Goal: Communication & Community: Answer question/provide support

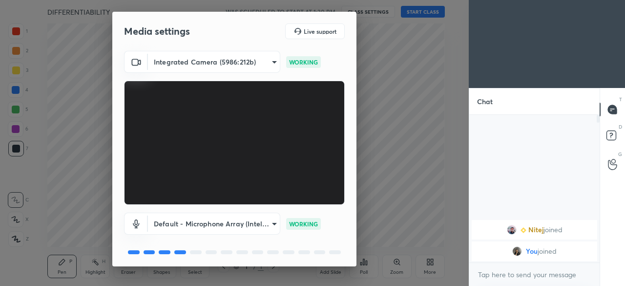
scroll to position [34, 0]
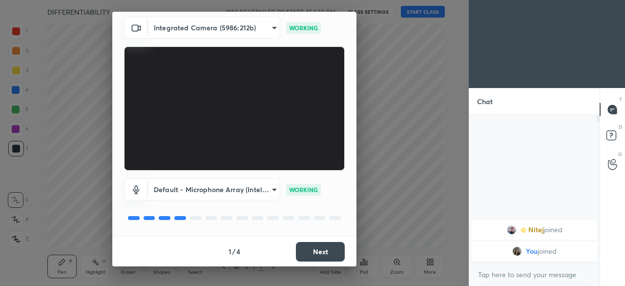
click at [307, 249] on button "Next" at bounding box center [320, 252] width 49 height 20
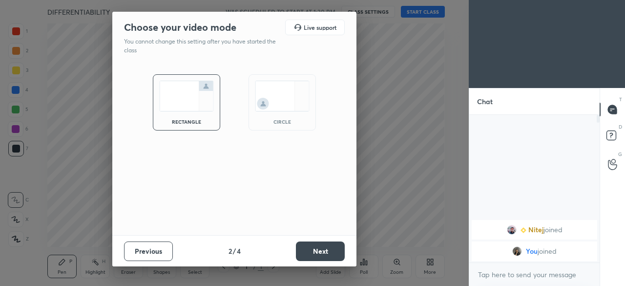
click at [279, 105] on img at bounding box center [282, 96] width 55 height 31
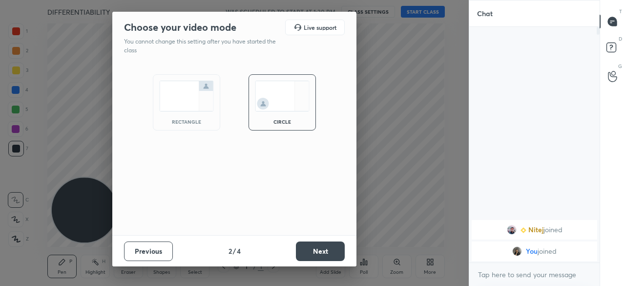
scroll to position [151, 127]
click at [311, 251] on button "Next" at bounding box center [320, 251] width 49 height 20
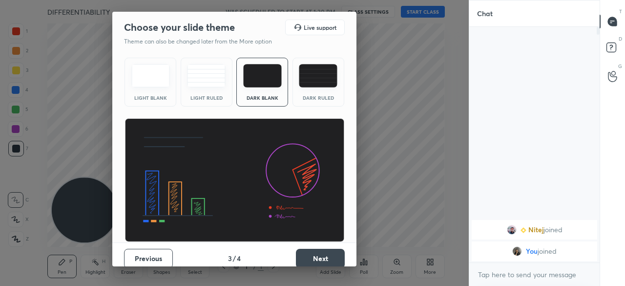
click at [316, 92] on div "Dark Ruled" at bounding box center [319, 82] width 52 height 49
click at [319, 252] on button "Next" at bounding box center [320, 259] width 49 height 20
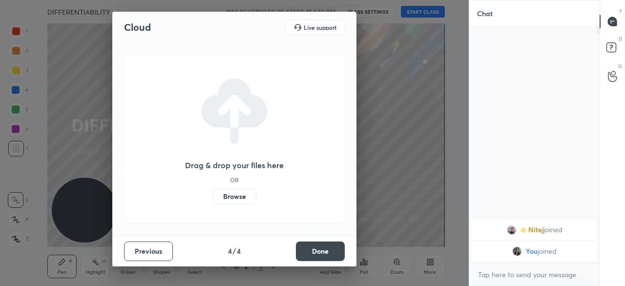
click at [232, 197] on label "Browse" at bounding box center [234, 197] width 43 height 16
click at [213, 197] on input "Browse" at bounding box center [213, 197] width 0 height 16
click at [238, 194] on label "Browse" at bounding box center [234, 197] width 43 height 16
click at [213, 194] on input "Browse" at bounding box center [213, 197] width 0 height 16
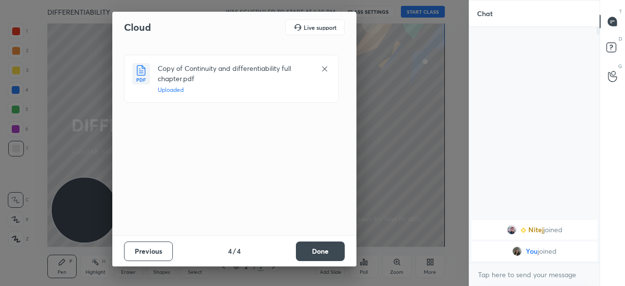
click at [321, 243] on button "Done" at bounding box center [320, 251] width 49 height 20
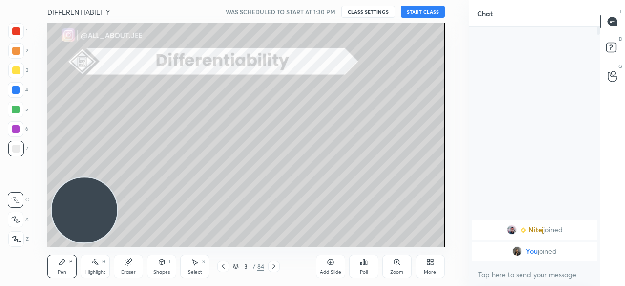
click at [428, 13] on button "START CLASS" at bounding box center [423, 12] width 44 height 12
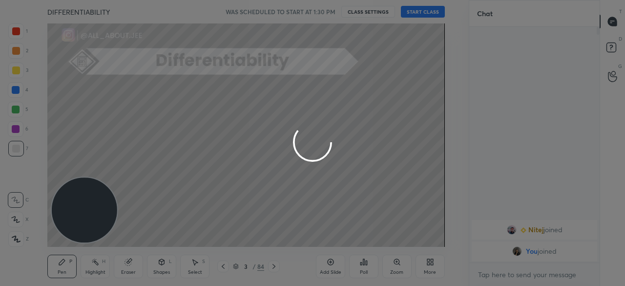
type textarea "x"
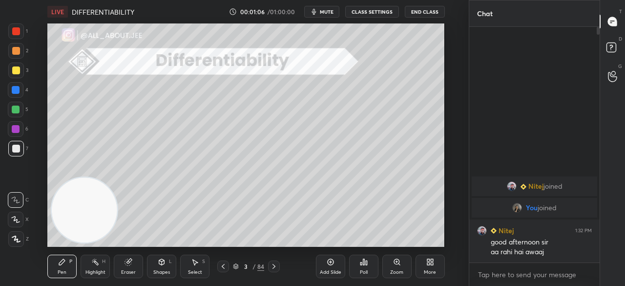
click at [133, 263] on div "Eraser" at bounding box center [128, 265] width 29 height 23
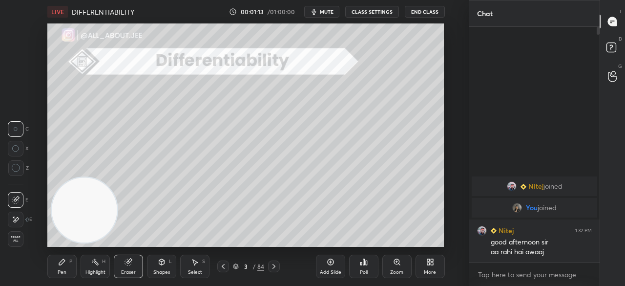
click at [17, 237] on span "Erase all" at bounding box center [15, 238] width 15 height 7
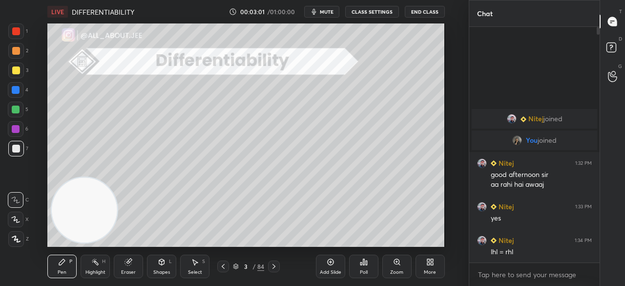
click at [329, 267] on div "Add Slide" at bounding box center [330, 265] width 29 height 23
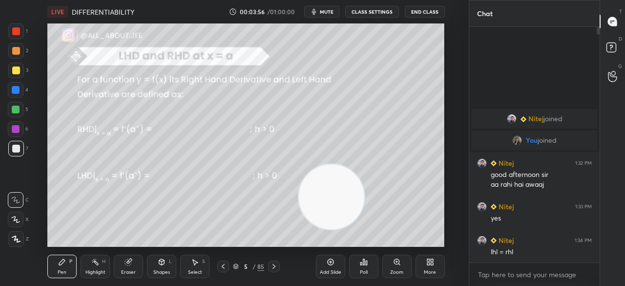
drag, startPoint x: 87, startPoint y: 212, endPoint x: 309, endPoint y: 201, distance: 222.0
click at [334, 199] on video at bounding box center [331, 196] width 65 height 65
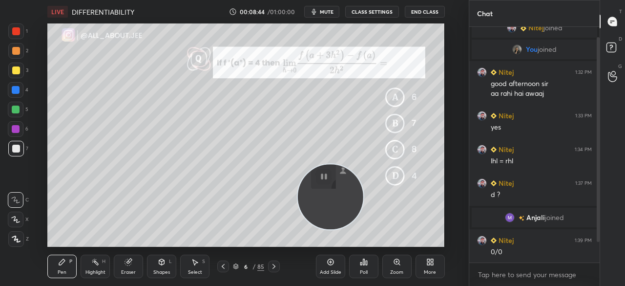
scroll to position [44, 0]
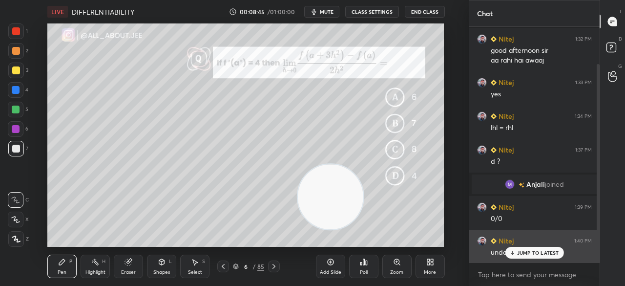
click at [530, 253] on div "JUMP TO LATEST" at bounding box center [534, 253] width 59 height 12
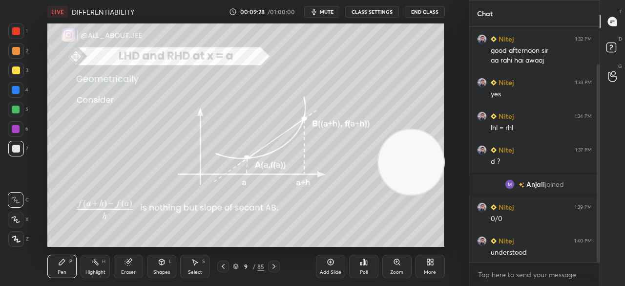
drag, startPoint x: 357, startPoint y: 182, endPoint x: 450, endPoint y: 156, distance: 96.8
click at [451, 156] on div "Setting up your live class Poll for secs No correct answer Start poll" at bounding box center [246, 134] width 430 height 223
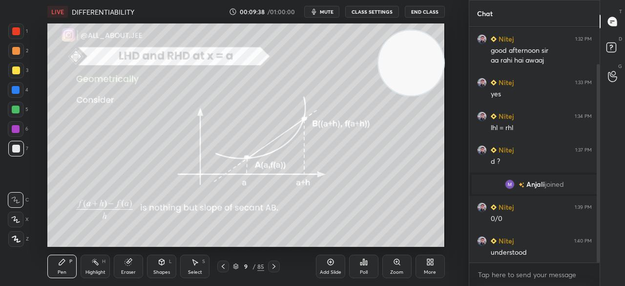
drag, startPoint x: 411, startPoint y: 162, endPoint x: 412, endPoint y: 68, distance: 93.8
click at [411, 63] on video at bounding box center [411, 62] width 65 height 65
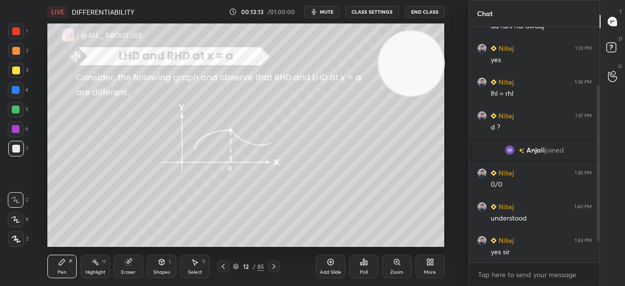
scroll to position [120, 0]
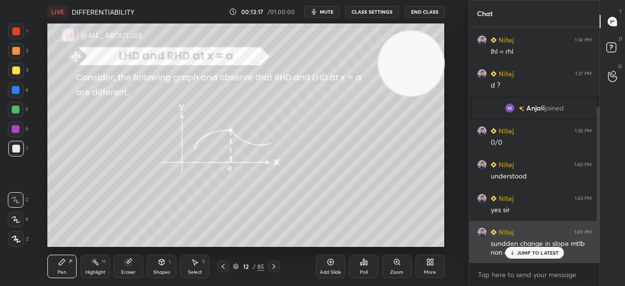
click at [542, 250] on div "JUMP TO LATEST" at bounding box center [534, 253] width 59 height 12
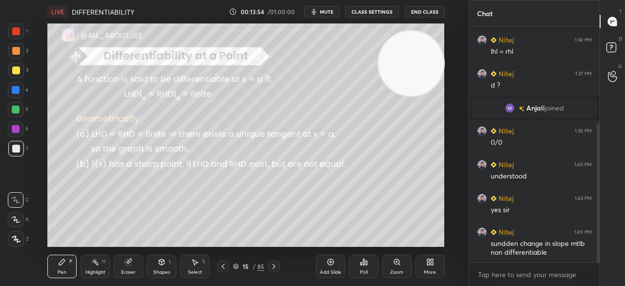
scroll to position [163, 0]
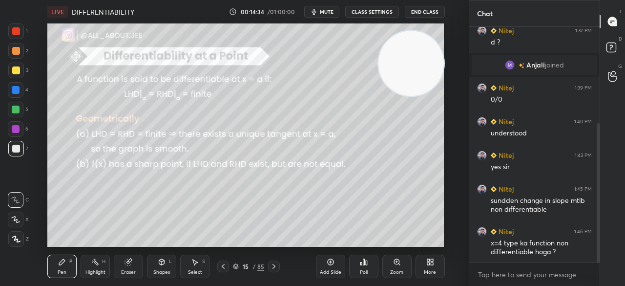
click at [130, 264] on icon at bounding box center [128, 262] width 6 height 6
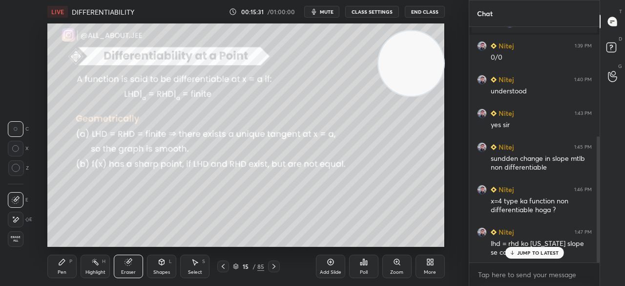
scroll to position [215, 0]
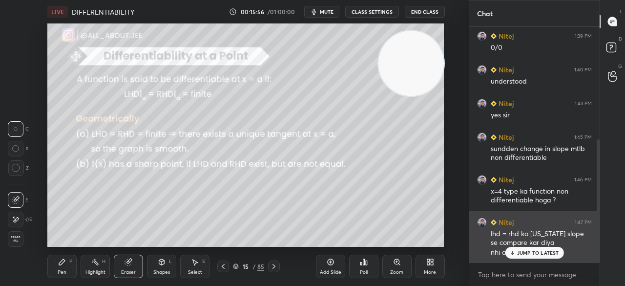
click at [529, 253] on p "JUMP TO LATEST" at bounding box center [538, 253] width 42 height 6
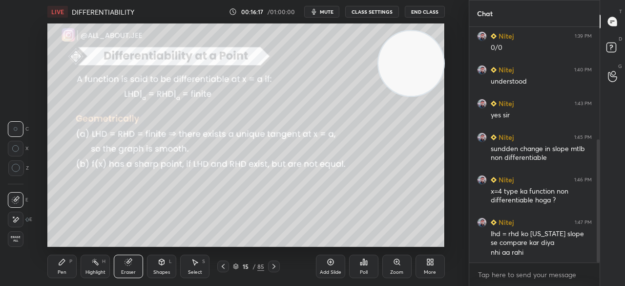
click at [68, 259] on div "Pen P" at bounding box center [61, 265] width 29 height 23
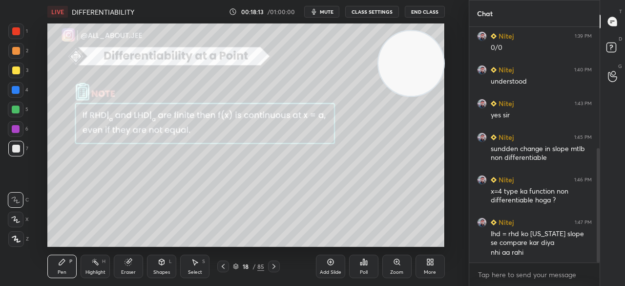
scroll to position [249, 0]
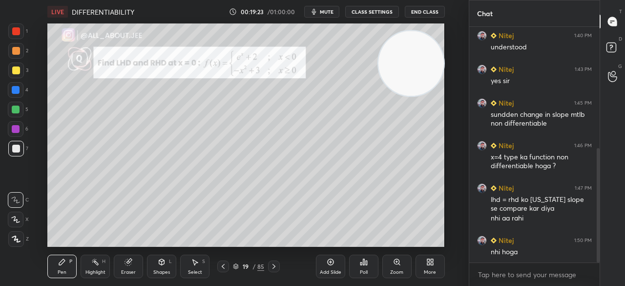
click at [330, 11] on span "mute" at bounding box center [327, 11] width 14 height 7
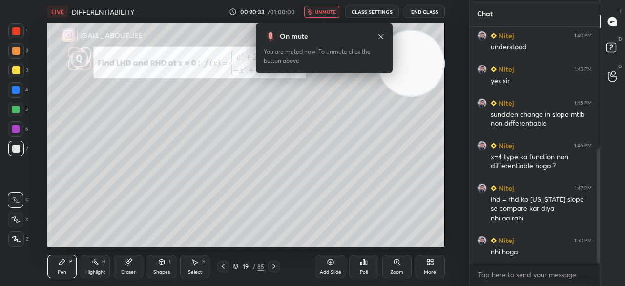
click at [326, 10] on span "unmute" at bounding box center [325, 11] width 21 height 7
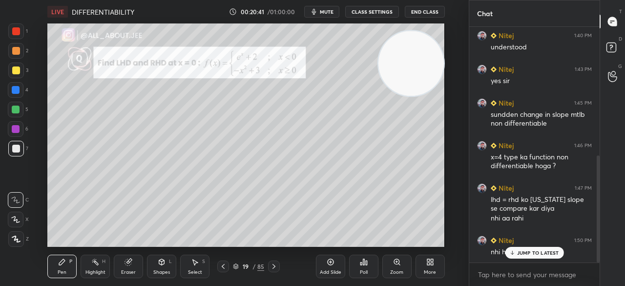
scroll to position [282, 0]
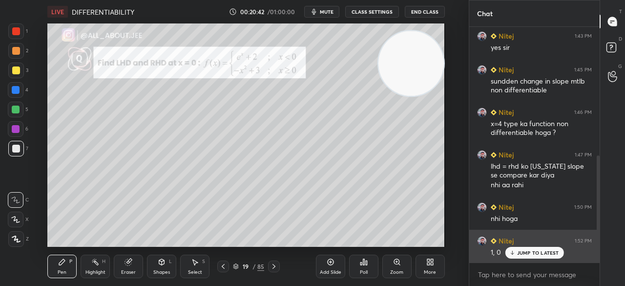
click at [517, 252] on div "JUMP TO LATEST" at bounding box center [534, 253] width 59 height 12
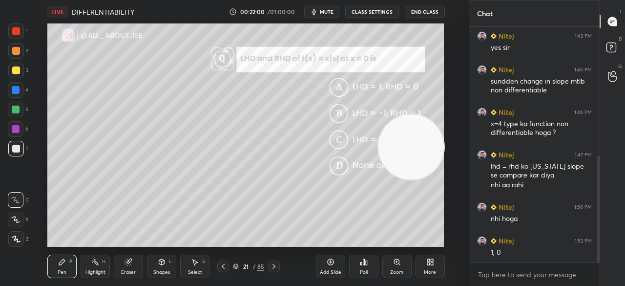
drag, startPoint x: 414, startPoint y: 57, endPoint x: 422, endPoint y: 141, distance: 83.9
click at [422, 141] on video at bounding box center [411, 146] width 65 height 65
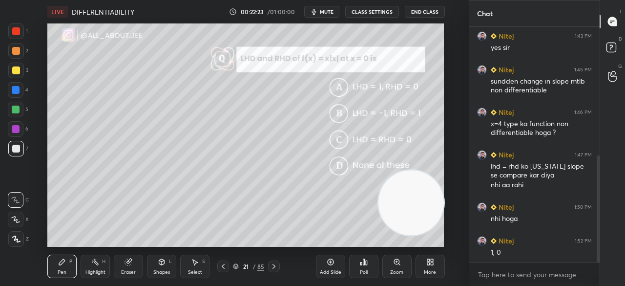
drag, startPoint x: 406, startPoint y: 145, endPoint x: 406, endPoint y: 205, distance: 60.1
click at [410, 205] on video at bounding box center [411, 202] width 65 height 65
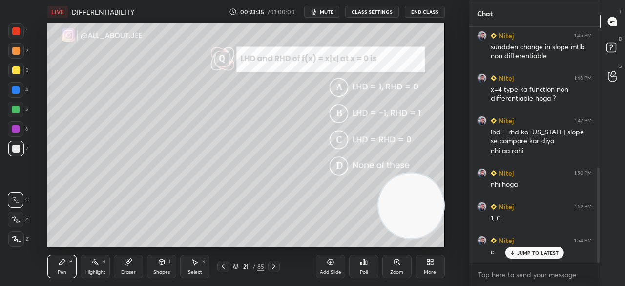
scroll to position [350, 0]
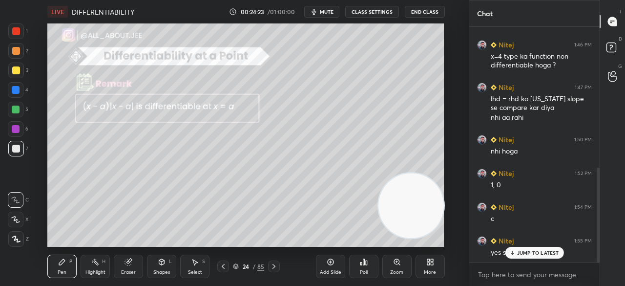
click at [516, 252] on div "JUMP TO LATEST" at bounding box center [534, 253] width 59 height 12
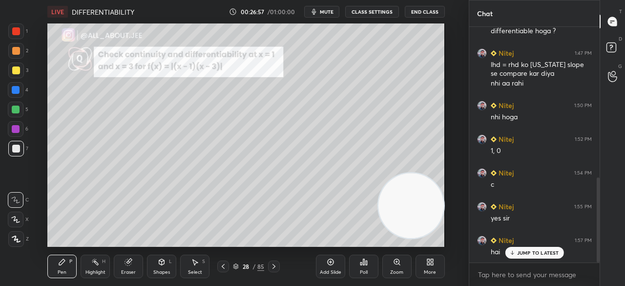
scroll to position [417, 0]
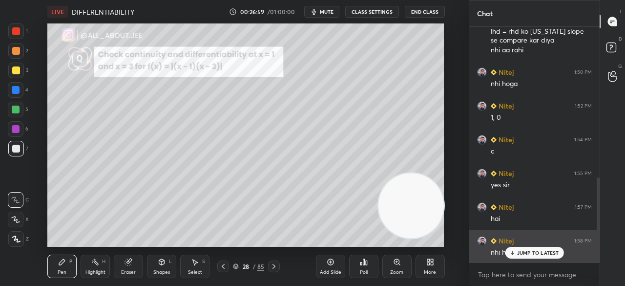
click at [528, 252] on p "JUMP TO LATEST" at bounding box center [538, 253] width 42 height 6
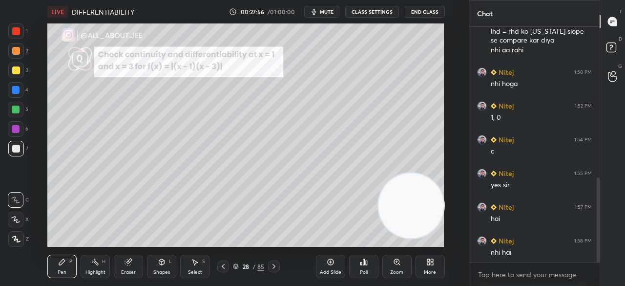
scroll to position [451, 0]
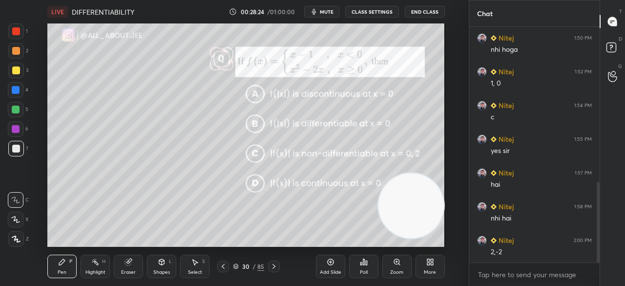
click at [330, 12] on span "mute" at bounding box center [327, 11] width 14 height 7
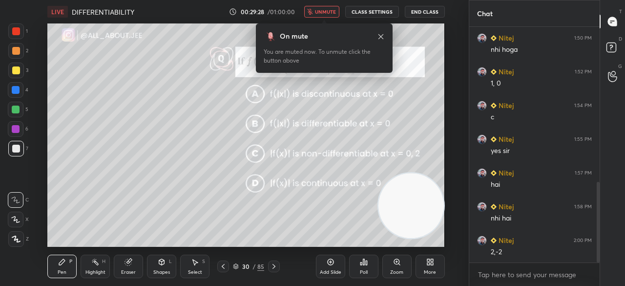
click at [327, 11] on span "unmute" at bounding box center [325, 11] width 21 height 7
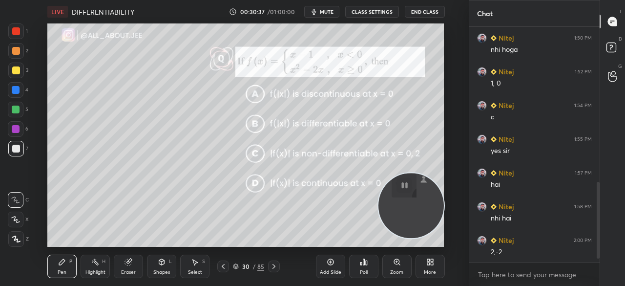
scroll to position [494, 0]
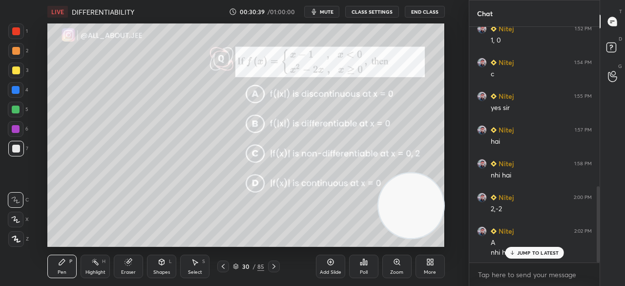
click at [532, 250] on div "JUMP TO LATEST" at bounding box center [534, 253] width 59 height 12
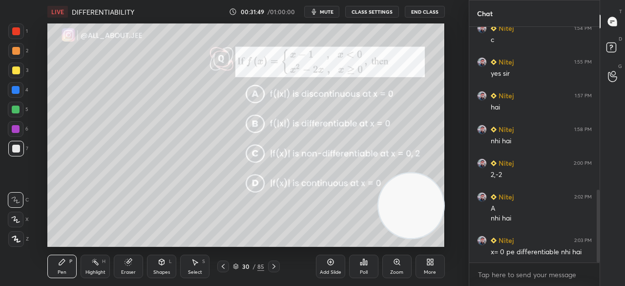
scroll to position [538, 0]
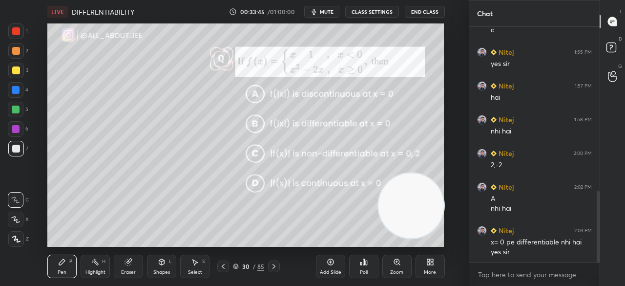
click at [129, 265] on icon at bounding box center [128, 262] width 6 height 6
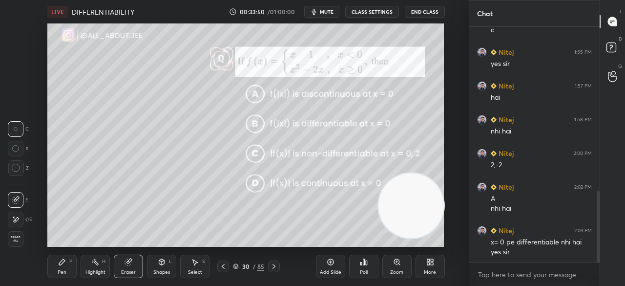
drag, startPoint x: 63, startPoint y: 264, endPoint x: 87, endPoint y: 250, distance: 28.9
click at [63, 265] on icon at bounding box center [62, 262] width 8 height 8
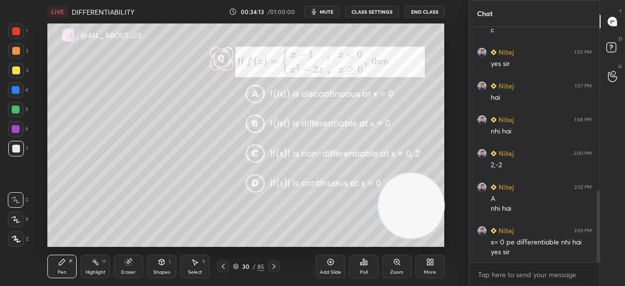
click at [128, 264] on icon at bounding box center [128, 262] width 6 height 6
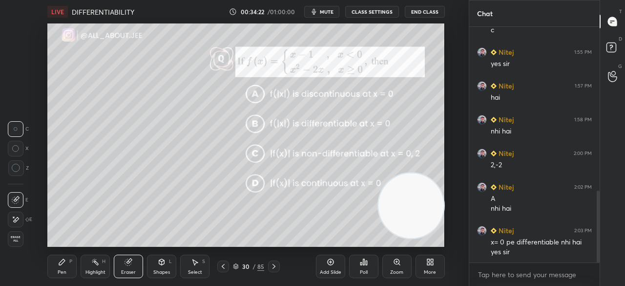
click at [65, 262] on icon at bounding box center [62, 262] width 8 height 8
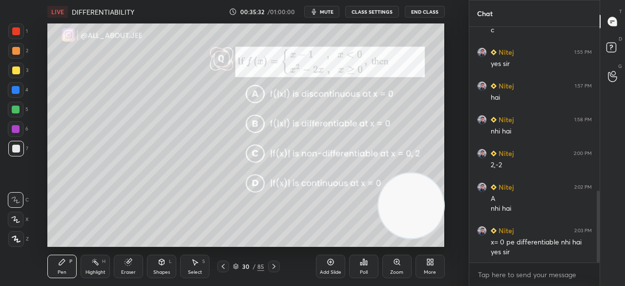
scroll to position [571, 0]
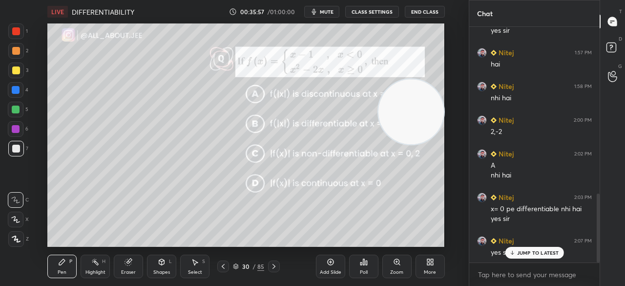
drag, startPoint x: 396, startPoint y: 206, endPoint x: 399, endPoint y: 119, distance: 87.0
click at [400, 118] on video at bounding box center [411, 111] width 65 height 65
click at [384, 250] on div "LIVE DIFFERENTIABILITY 00:36:14 / 01:00:00 mute CLASS SETTINGS End Class Settin…" at bounding box center [246, 143] width 430 height 286
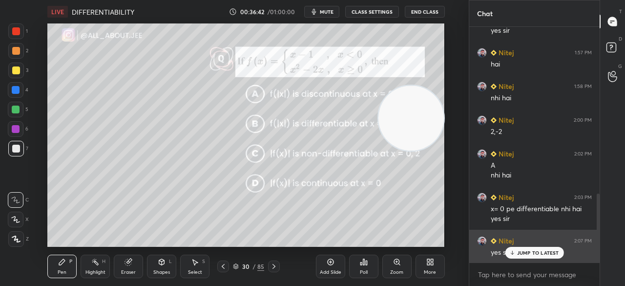
click at [536, 257] on div "JUMP TO LATEST" at bounding box center [534, 253] width 59 height 12
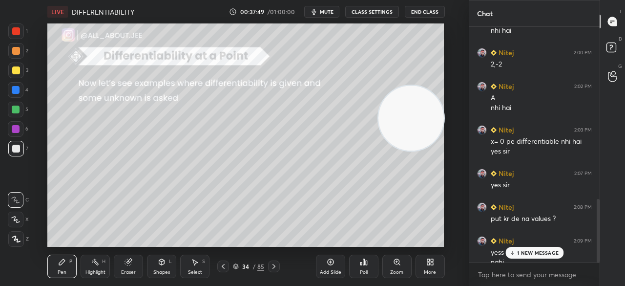
scroll to position [649, 0]
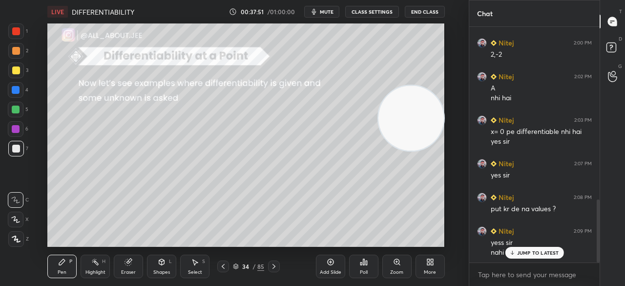
click at [525, 252] on p "JUMP TO LATEST" at bounding box center [538, 253] width 42 height 6
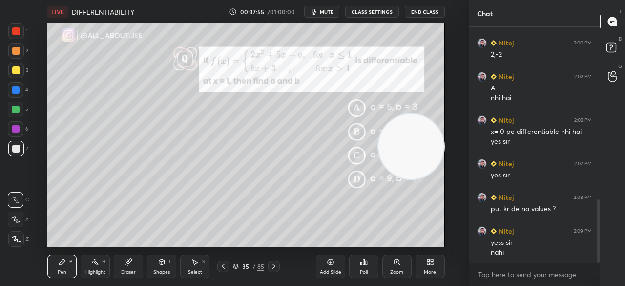
drag, startPoint x: 406, startPoint y: 127, endPoint x: 422, endPoint y: 165, distance: 41.2
click at [424, 168] on video at bounding box center [411, 146] width 65 height 65
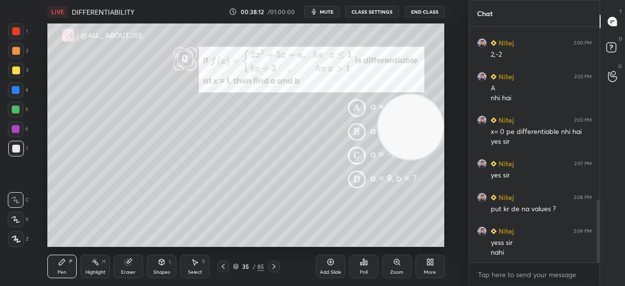
drag, startPoint x: 418, startPoint y: 166, endPoint x: 406, endPoint y: 128, distance: 39.2
click at [415, 125] on video at bounding box center [410, 126] width 65 height 65
click at [128, 270] on div "Eraser" at bounding box center [128, 272] width 15 height 5
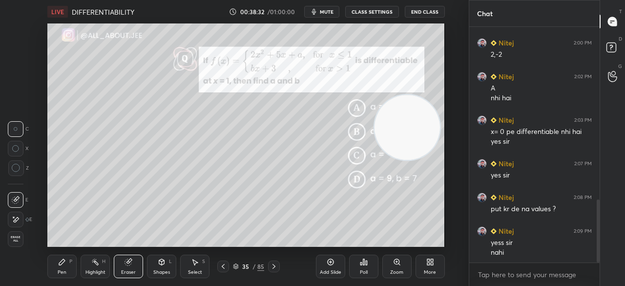
drag, startPoint x: 20, startPoint y: 239, endPoint x: 33, endPoint y: 234, distance: 14.5
click at [20, 239] on span "Erase all" at bounding box center [15, 238] width 15 height 7
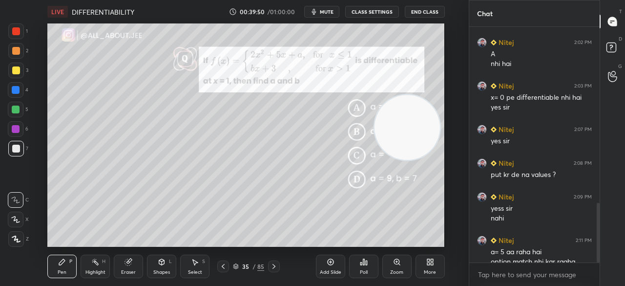
scroll to position [693, 0]
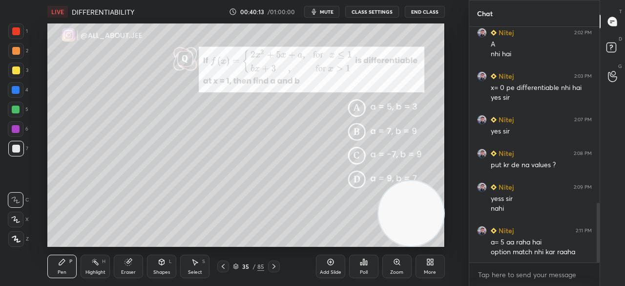
drag, startPoint x: 411, startPoint y: 119, endPoint x: 418, endPoint y: 228, distance: 109.6
click at [418, 229] on video at bounding box center [411, 213] width 65 height 65
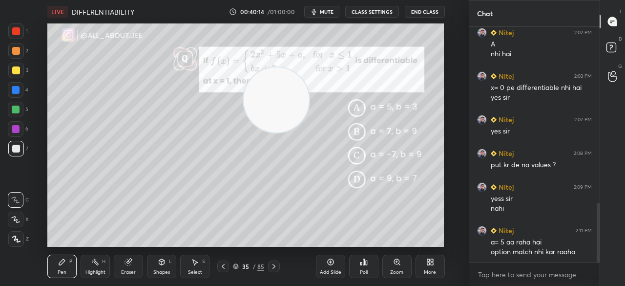
drag, startPoint x: 373, startPoint y: 212, endPoint x: 288, endPoint y: 112, distance: 131.7
click at [284, 110] on video at bounding box center [276, 99] width 65 height 65
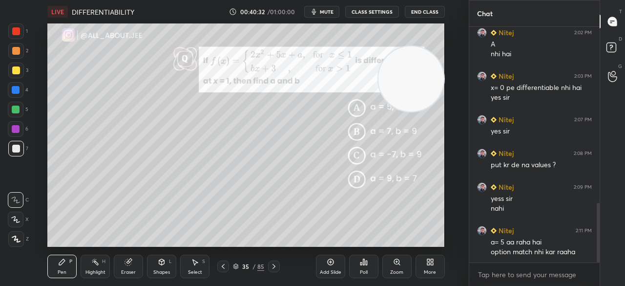
drag, startPoint x: 299, startPoint y: 105, endPoint x: 432, endPoint y: 91, distance: 134.1
click at [432, 91] on video at bounding box center [411, 78] width 65 height 65
drag, startPoint x: 131, startPoint y: 264, endPoint x: 139, endPoint y: 260, distance: 9.2
click at [132, 264] on icon at bounding box center [129, 262] width 8 height 8
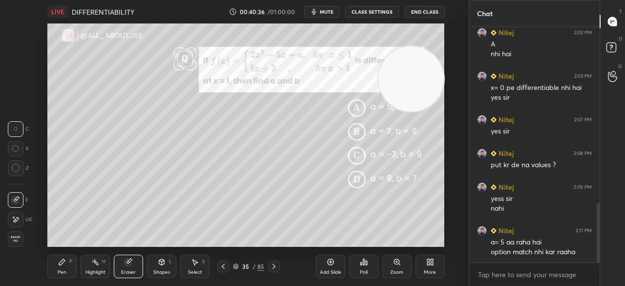
click at [18, 169] on icon at bounding box center [16, 168] width 9 height 9
click at [64, 263] on icon at bounding box center [62, 262] width 8 height 8
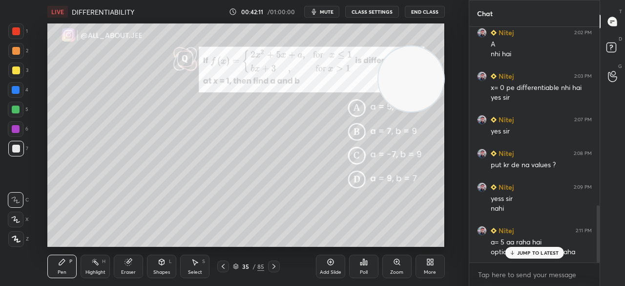
scroll to position [735, 0]
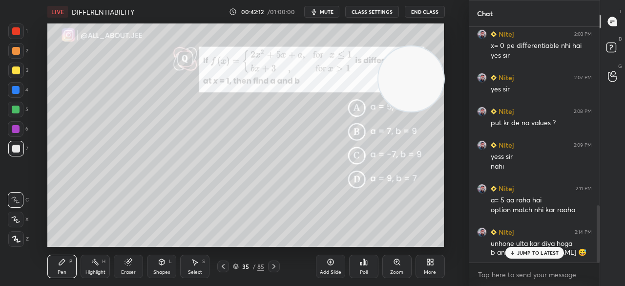
click at [536, 248] on div "JUMP TO LATEST" at bounding box center [534, 253] width 59 height 12
click at [254, 269] on div "/" at bounding box center [254, 266] width 3 height 6
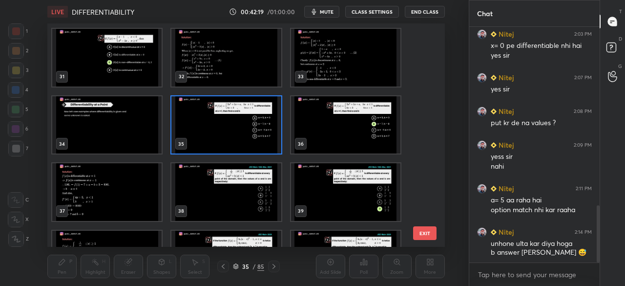
scroll to position [671, 0]
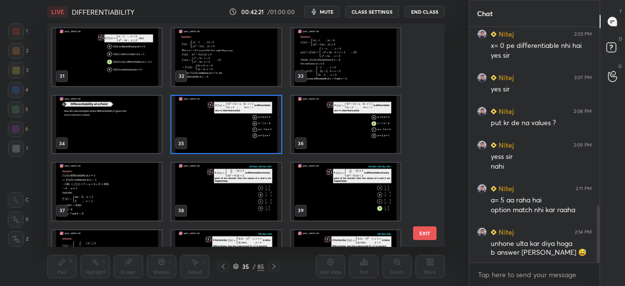
click at [242, 190] on img "grid" at bounding box center [226, 191] width 109 height 57
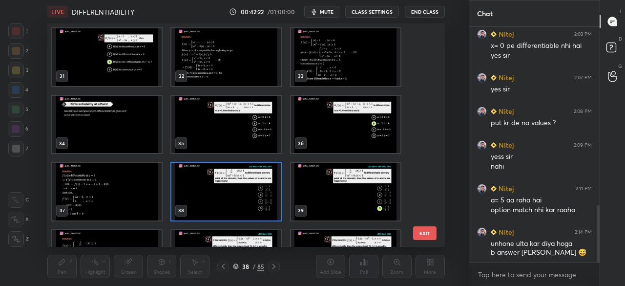
click at [242, 190] on img "grid" at bounding box center [226, 191] width 109 height 57
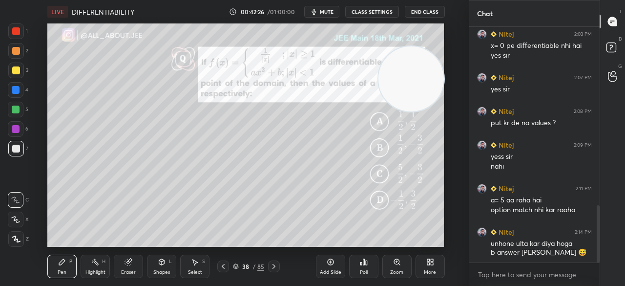
click at [255, 268] on div "/" at bounding box center [254, 266] width 3 height 6
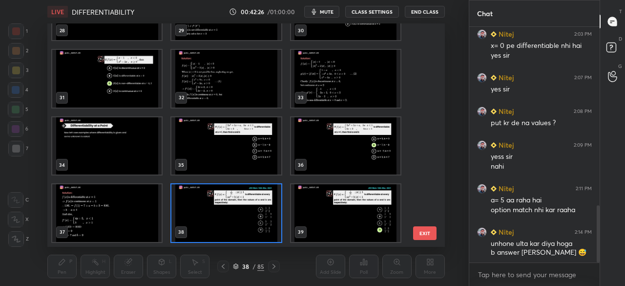
scroll to position [220, 392]
click at [242, 145] on img "grid" at bounding box center [226, 145] width 109 height 57
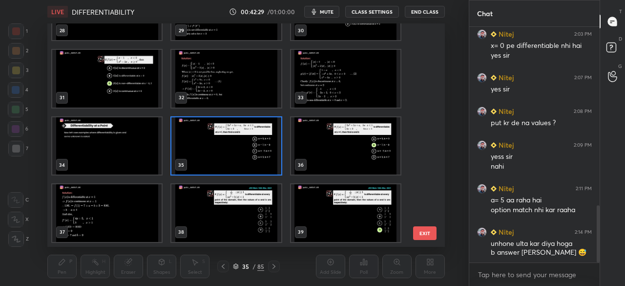
click at [242, 145] on img "grid" at bounding box center [226, 145] width 109 height 57
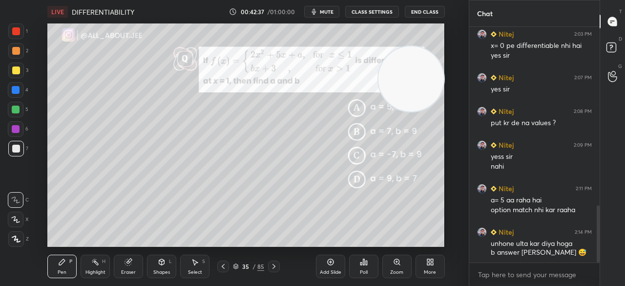
click at [129, 263] on icon at bounding box center [128, 262] width 6 height 6
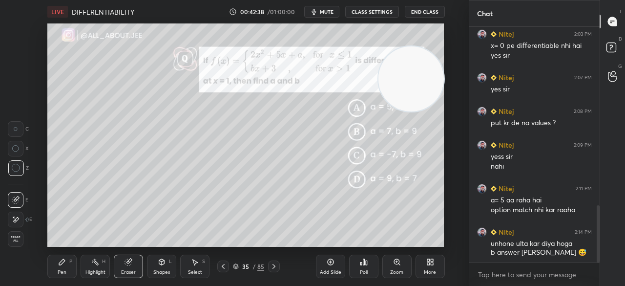
click at [18, 236] on span "Erase all" at bounding box center [15, 238] width 15 height 7
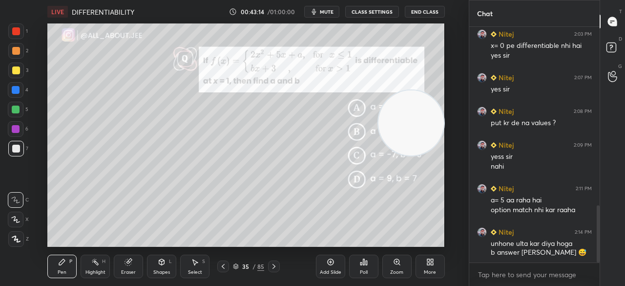
drag, startPoint x: 409, startPoint y: 77, endPoint x: 421, endPoint y: 120, distance: 44.7
click at [421, 121] on video at bounding box center [411, 122] width 65 height 65
click at [257, 266] on div "35 / 85" at bounding box center [248, 266] width 31 height 9
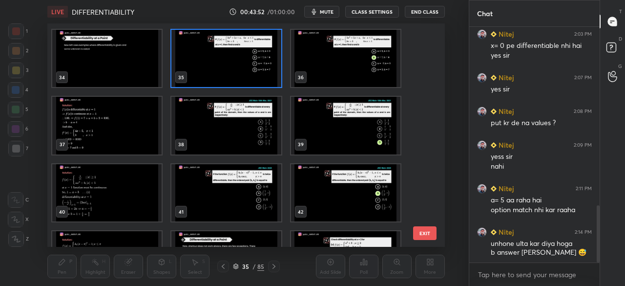
scroll to position [737, 0]
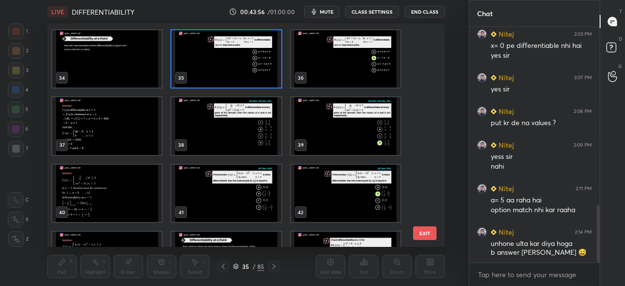
click at [245, 128] on img "grid" at bounding box center [226, 125] width 109 height 57
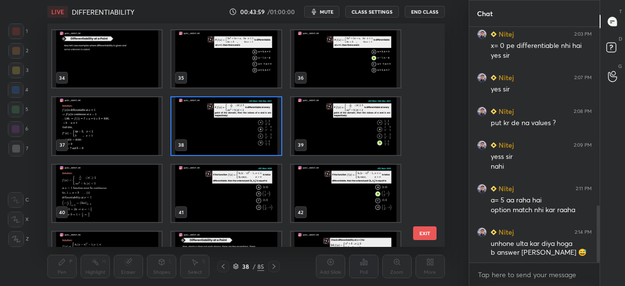
click at [245, 128] on img "grid" at bounding box center [226, 125] width 109 height 57
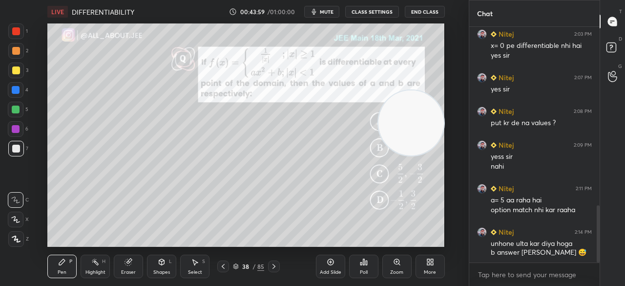
click at [245, 128] on img "grid" at bounding box center [226, 125] width 109 height 57
drag, startPoint x: 413, startPoint y: 121, endPoint x: 416, endPoint y: 166, distance: 45.0
click at [417, 162] on video at bounding box center [411, 129] width 65 height 65
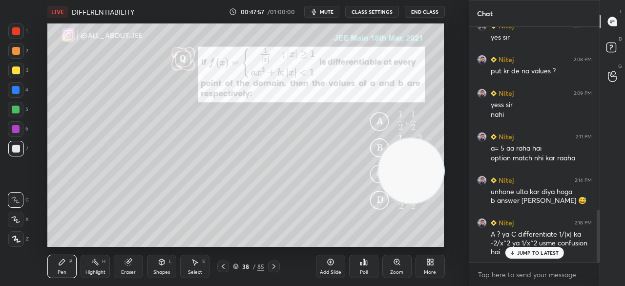
scroll to position [820, 0]
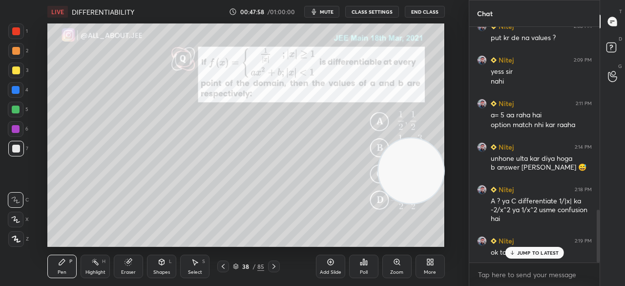
click at [528, 252] on p "JUMP TO LATEST" at bounding box center [538, 253] width 42 height 6
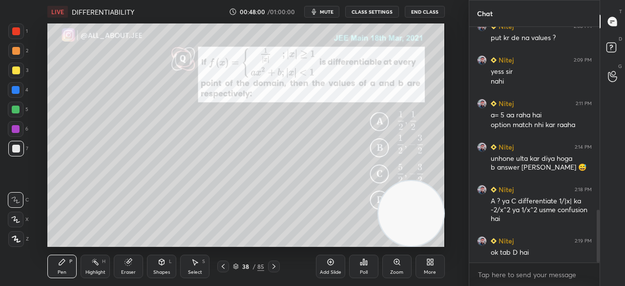
drag, startPoint x: 415, startPoint y: 166, endPoint x: 425, endPoint y: 224, distance: 59.5
click at [425, 224] on video at bounding box center [411, 213] width 65 height 65
click at [253, 265] on div "/" at bounding box center [254, 266] width 3 height 6
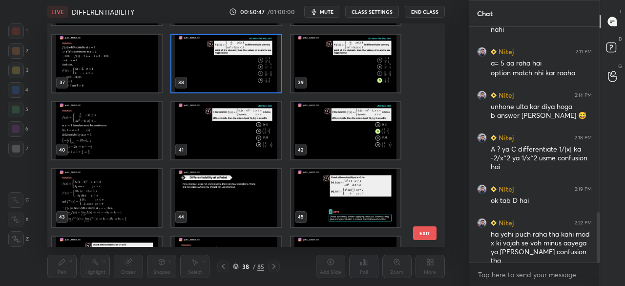
scroll to position [799, 0]
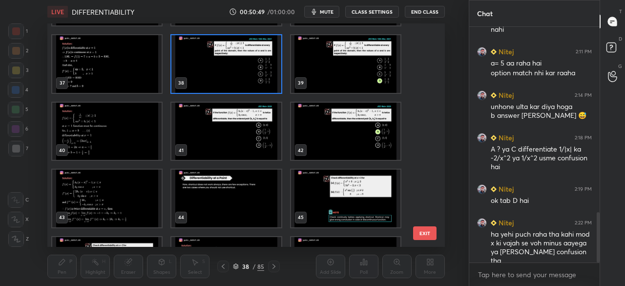
click at [218, 105] on img "grid" at bounding box center [226, 131] width 109 height 57
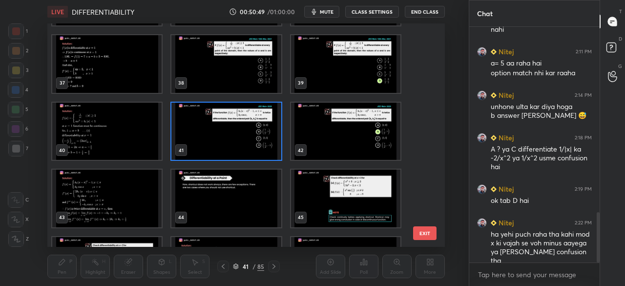
click at [218, 105] on img "grid" at bounding box center [226, 131] width 109 height 57
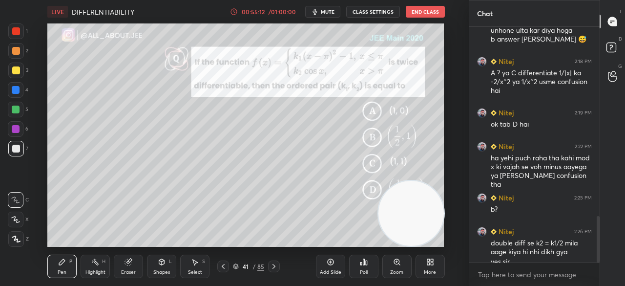
scroll to position [957, 0]
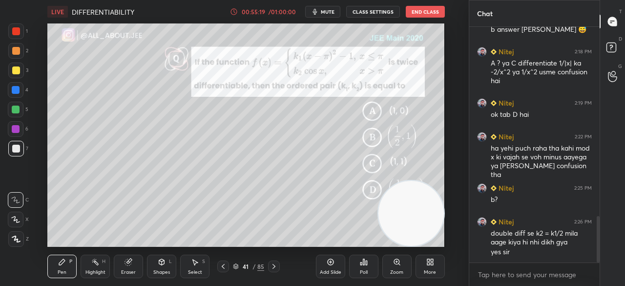
click at [254, 267] on div "/" at bounding box center [254, 266] width 3 height 6
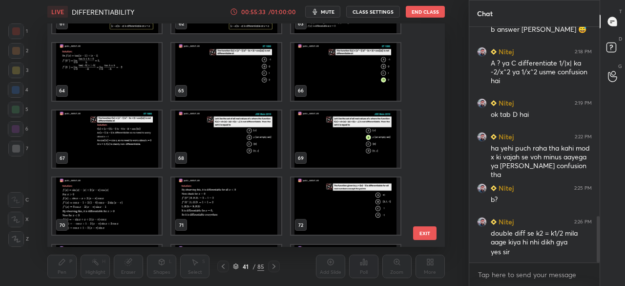
scroll to position [1395, 0]
click at [419, 231] on button "EXIT" at bounding box center [424, 233] width 23 height 14
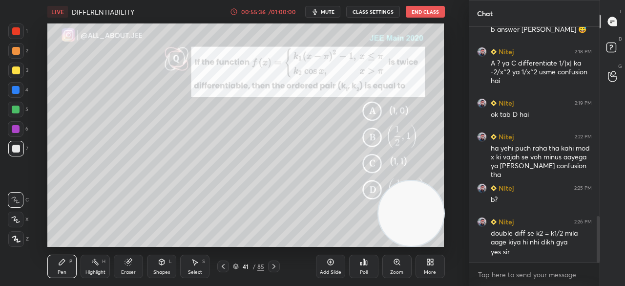
scroll to position [0, 0]
click at [433, 14] on button "End Class" at bounding box center [425, 12] width 39 height 12
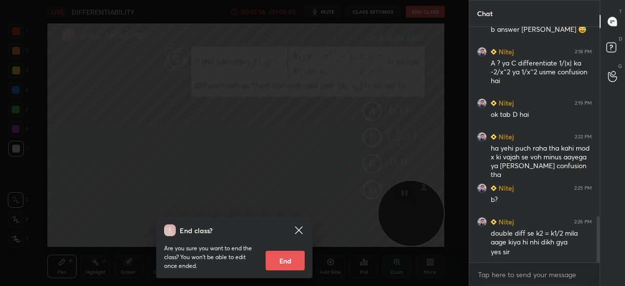
click at [295, 264] on button "End" at bounding box center [285, 261] width 39 height 20
type textarea "x"
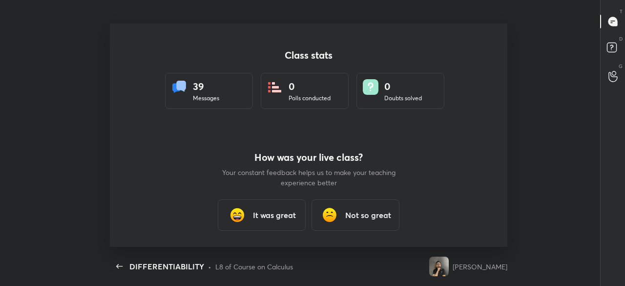
scroll to position [223, 617]
